Goal: Information Seeking & Learning: Check status

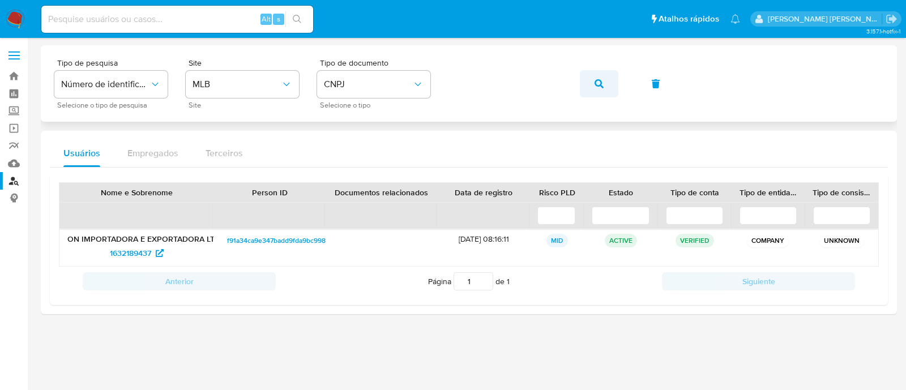
click at [597, 81] on icon "button" at bounding box center [599, 83] width 9 height 9
click at [600, 80] on icon "button" at bounding box center [599, 83] width 9 height 9
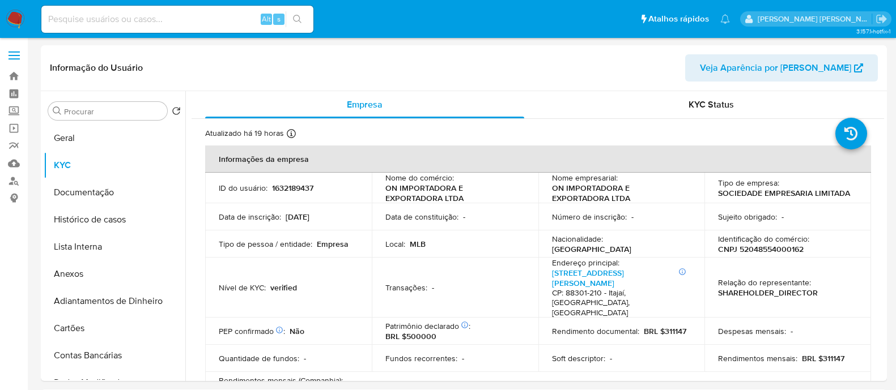
select select "10"
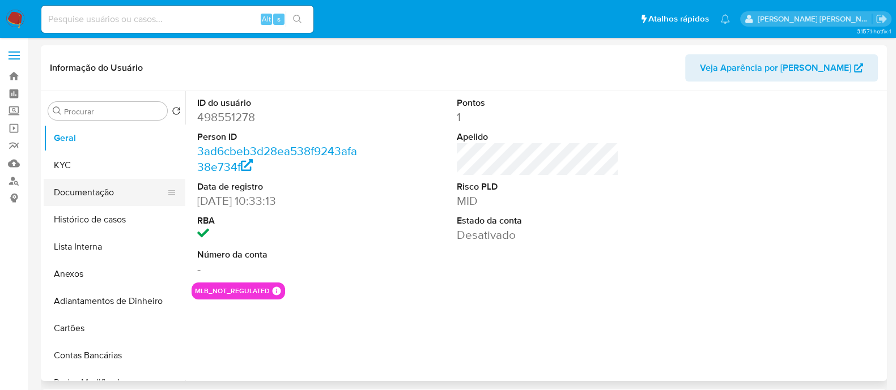
select select "10"
click at [126, 227] on button "Histórico de casos" at bounding box center [110, 219] width 133 height 27
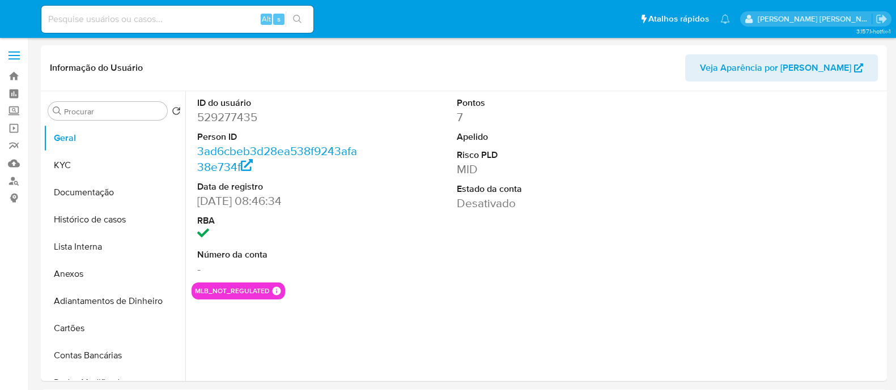
select select "10"
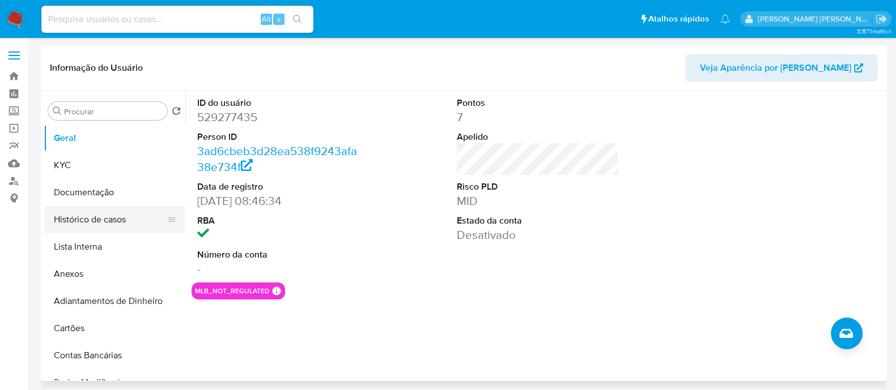
click at [101, 222] on button "Histórico de casos" at bounding box center [110, 219] width 133 height 27
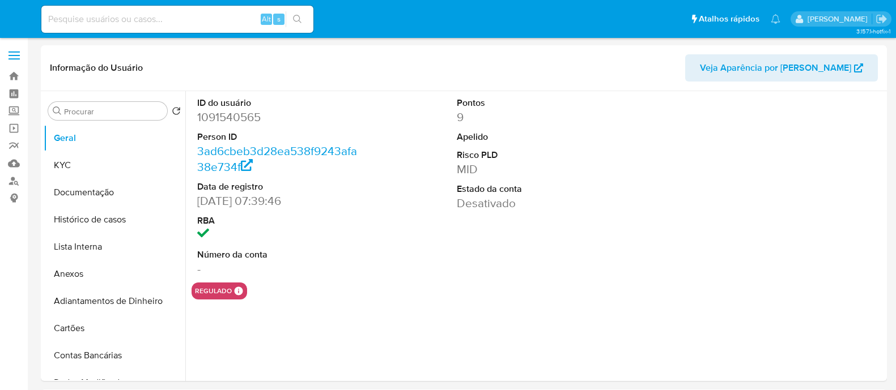
select select "10"
